Goal: Information Seeking & Learning: Check status

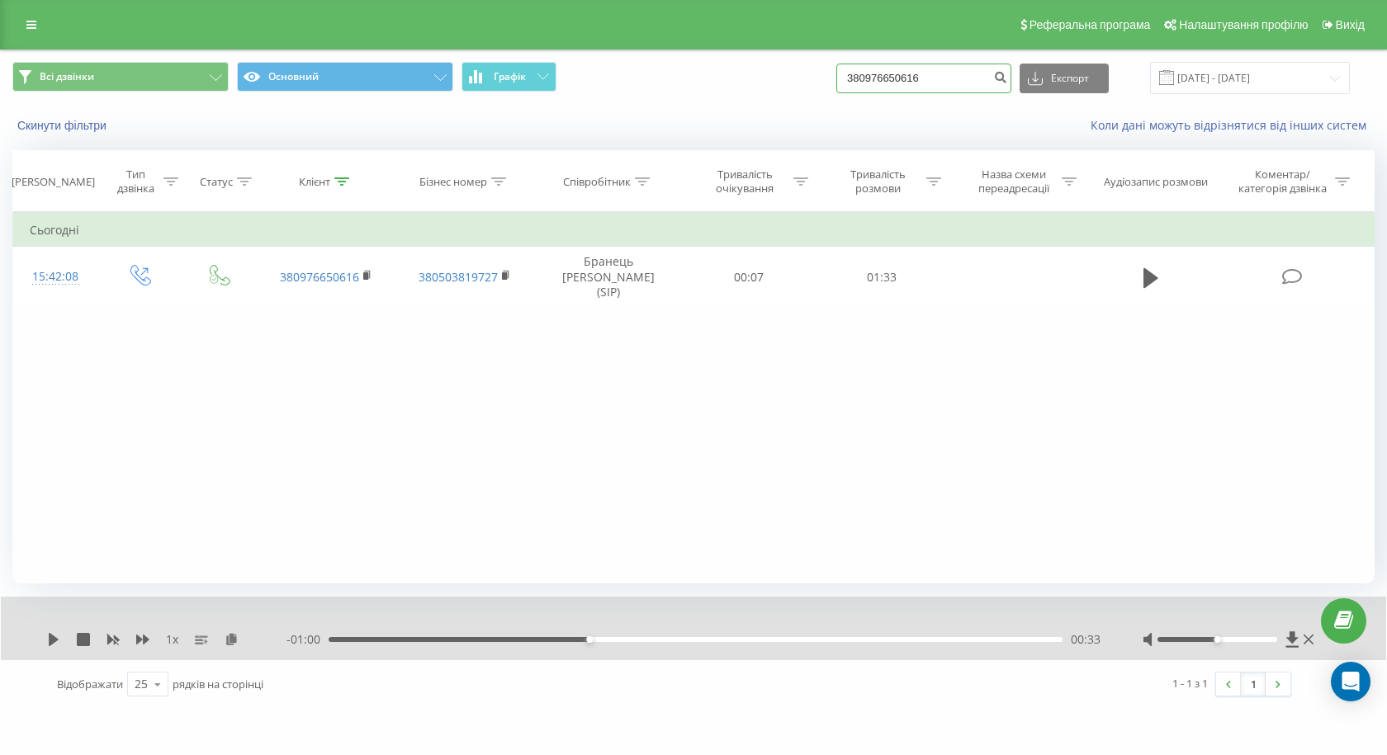
drag, startPoint x: 954, startPoint y: 77, endPoint x: 532, endPoint y: 117, distance: 423.9
click at [540, 117] on div "Всі дзвінки Основний Графік 380976650616 Експорт .csv .xls .xlsx [DATE] - [DATE…" at bounding box center [693, 97] width 1385 height 95
paste input "[PHONE_NUMBER]"
click at [870, 76] on input "[PHONE_NUMBER]" at bounding box center [923, 79] width 175 height 30
type input "380959045529"
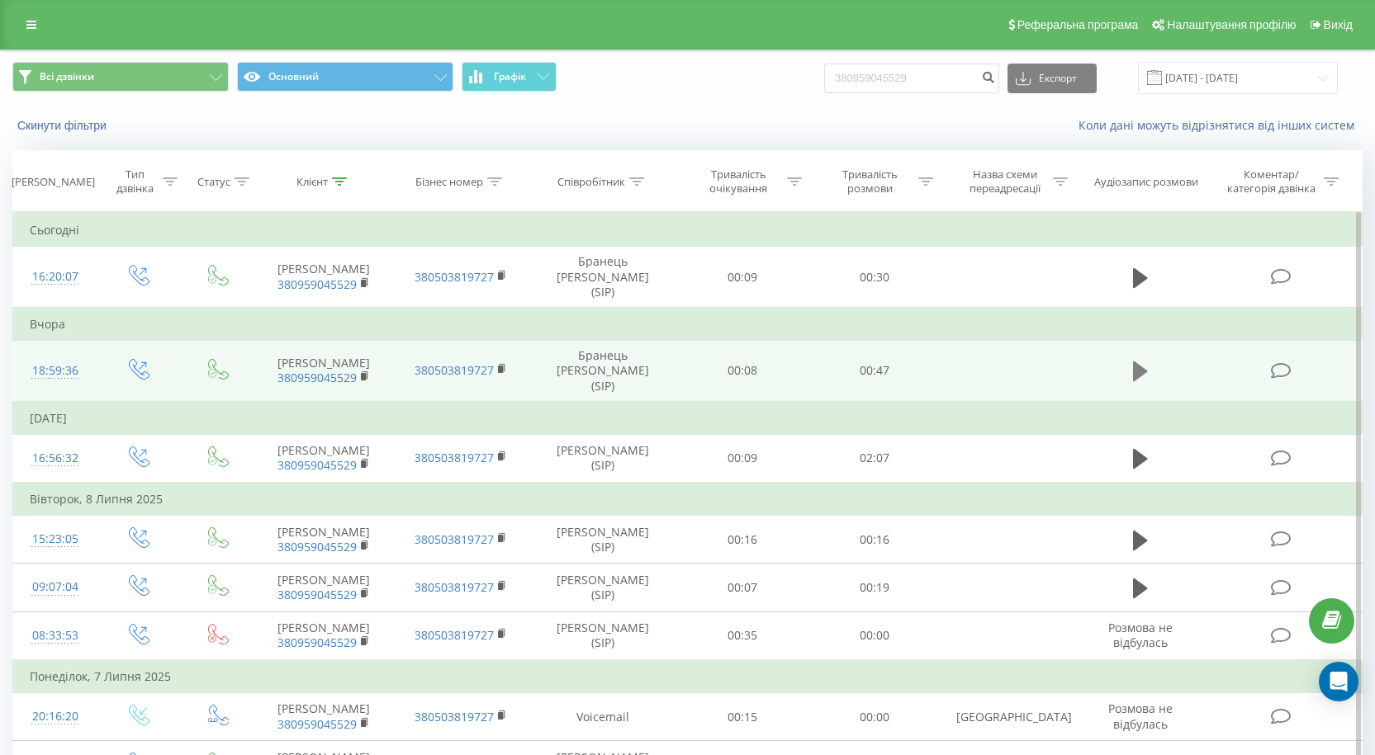
click at [1139, 367] on icon at bounding box center [1140, 372] width 15 height 20
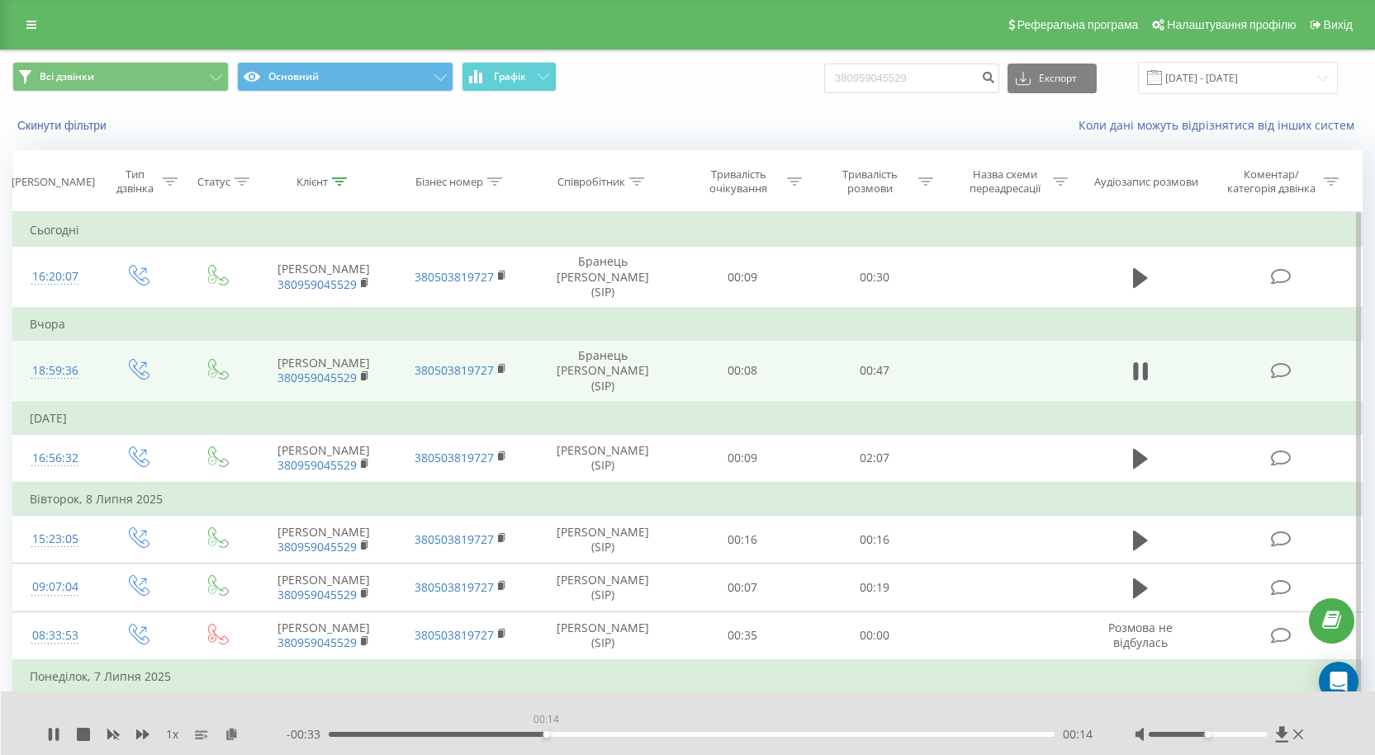
drag, startPoint x: 512, startPoint y: 733, endPoint x: 599, endPoint y: 734, distance: 87.5
click at [599, 734] on div "00:14" at bounding box center [692, 734] width 726 height 5
click at [58, 737] on icon at bounding box center [56, 734] width 3 height 13
